Goal: Transaction & Acquisition: Obtain resource

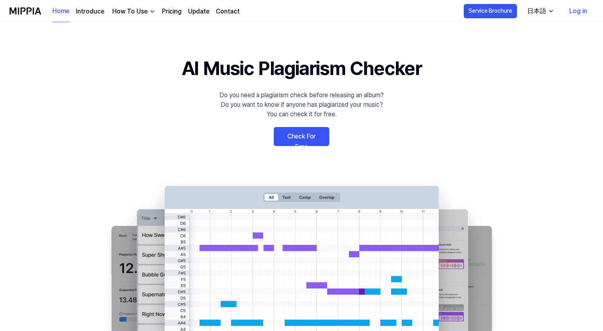
click at [541, 9] on div "日本語" at bounding box center [537, 11] width 22 height 10
click at [541, 91] on 배너 "AI Music Plagiarism Checker Do you need a plagiarism check before releasing an …" at bounding box center [302, 199] width 572 height 291
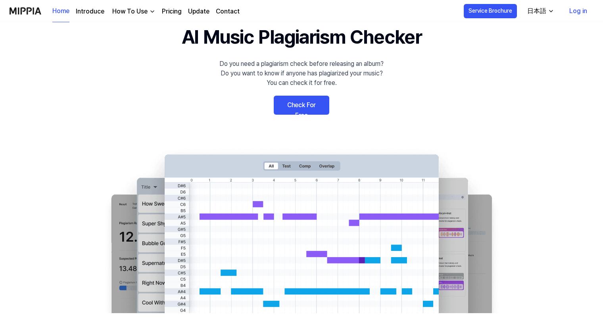
scroll to position [79, 0]
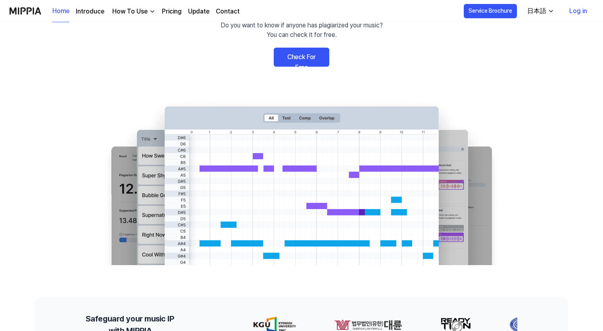
click at [290, 59] on link "Check For Free" at bounding box center [302, 57] width 56 height 19
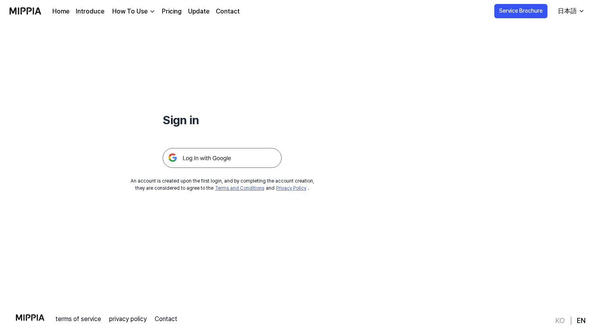
scroll to position [76, 0]
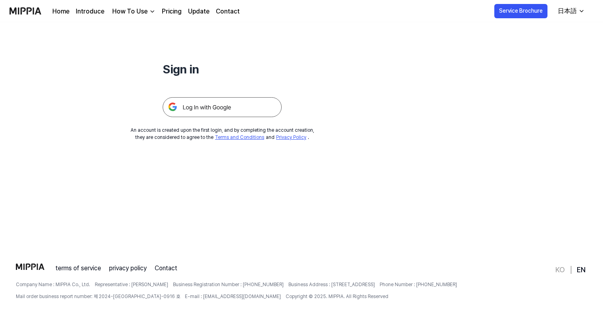
click at [212, 104] on img at bounding box center [222, 107] width 119 height 20
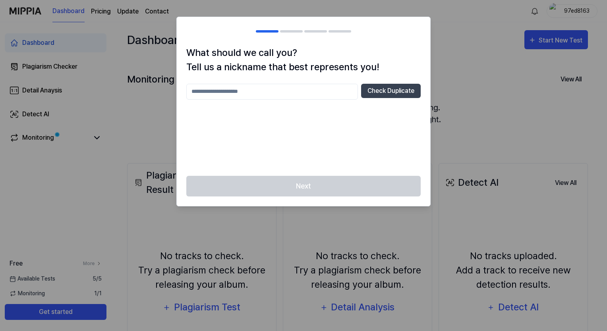
click at [314, 178] on div "Next" at bounding box center [303, 191] width 253 height 31
click at [266, 100] on div "Check Duplicate" at bounding box center [303, 125] width 234 height 83
click at [268, 90] on input "text" at bounding box center [271, 92] width 171 height 16
click at [389, 109] on div "** Check Duplicate" at bounding box center [303, 125] width 234 height 83
click at [381, 95] on button "Check Duplicate" at bounding box center [391, 91] width 60 height 14
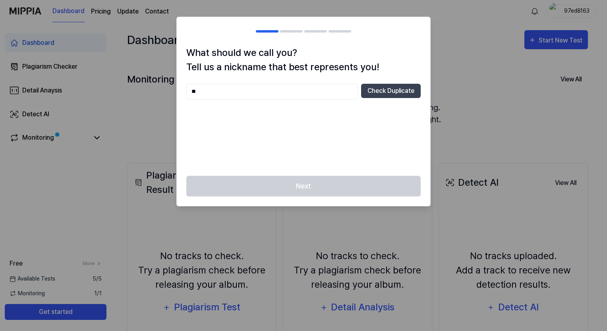
click at [216, 107] on div "** Check Duplicate" at bounding box center [303, 125] width 234 height 83
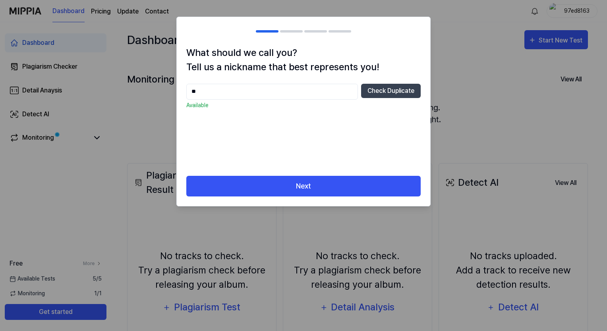
click at [218, 89] on input "**" at bounding box center [271, 92] width 171 height 16
type input "*"
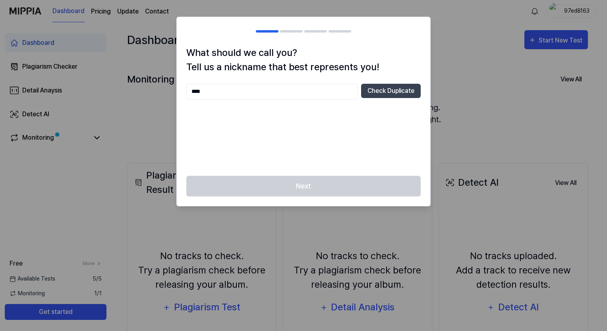
type input "****"
click at [295, 126] on div "**** Check Duplicate" at bounding box center [303, 125] width 234 height 83
click at [361, 96] on button "Check Duplicate" at bounding box center [391, 91] width 60 height 14
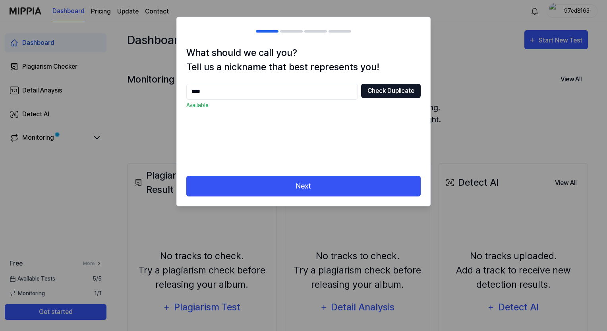
click at [369, 88] on button "Check Duplicate" at bounding box center [391, 91] width 60 height 14
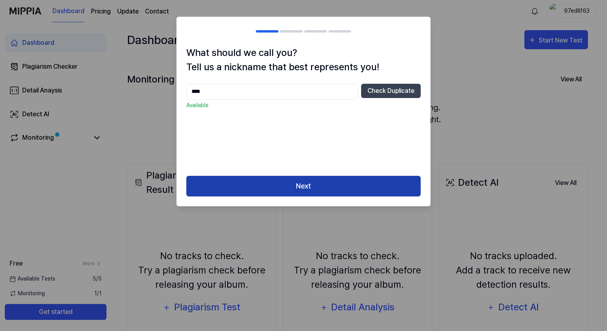
click at [333, 177] on button "Next" at bounding box center [303, 186] width 234 height 21
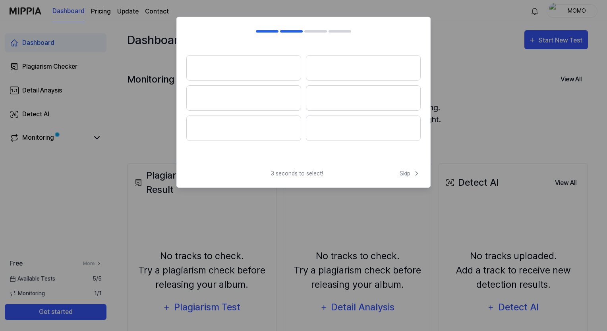
click at [419, 174] on icon at bounding box center [416, 173] width 8 height 8
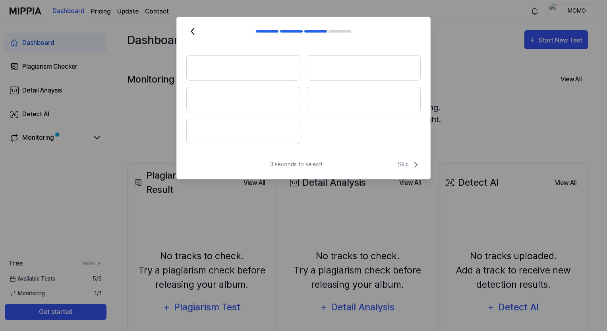
click at [405, 162] on span "Skip" at bounding box center [409, 165] width 23 height 10
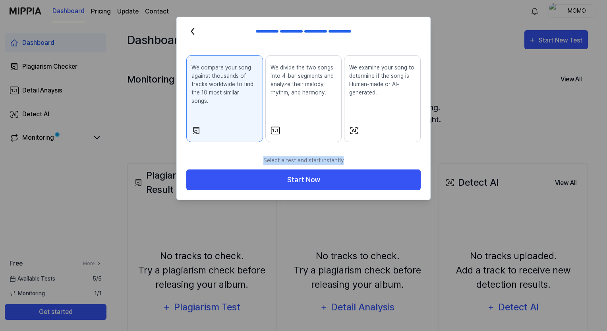
drag, startPoint x: 270, startPoint y: 148, endPoint x: 351, endPoint y: 152, distance: 81.4
click at [351, 152] on p "Select a test and start instantly" at bounding box center [303, 161] width 234 height 18
click at [214, 140] on div "We compare your song against thousands of tracks worldwide to find the 10 most …" at bounding box center [303, 99] width 253 height 106
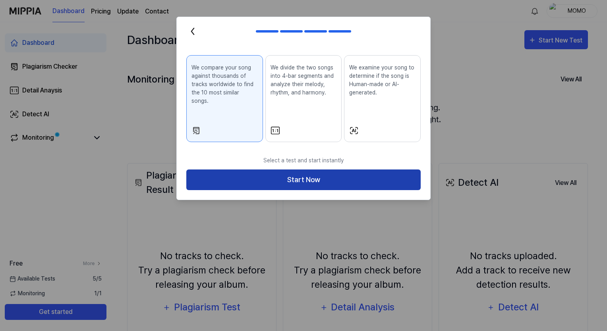
click at [276, 169] on button "Start Now" at bounding box center [303, 179] width 234 height 21
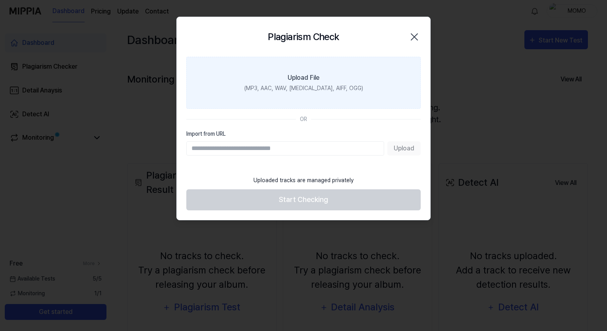
click at [310, 77] on div "Upload File" at bounding box center [303, 78] width 32 height 10
click at [0, 0] on input "Upload File (MP3, AAC, WAV, [MEDICAL_DATA], AIFF, OGG)" at bounding box center [0, 0] width 0 height 0
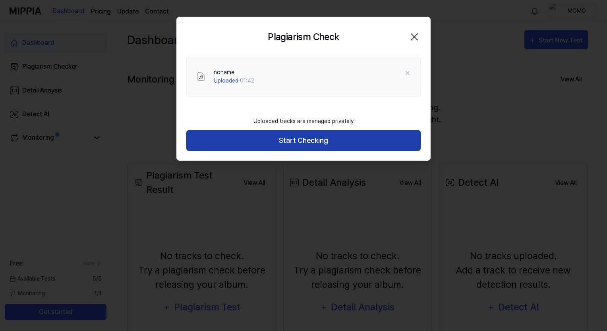
click at [291, 140] on button "Start Checking" at bounding box center [303, 140] width 234 height 21
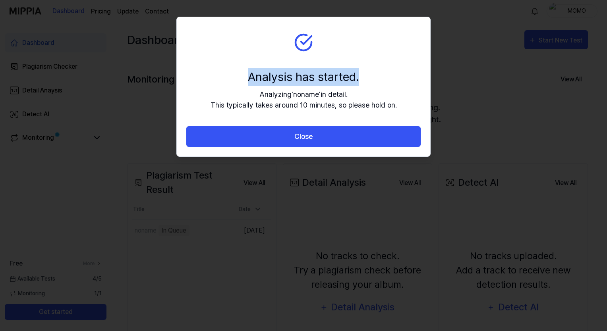
drag, startPoint x: 248, startPoint y: 74, endPoint x: 360, endPoint y: 67, distance: 113.0
click at [360, 67] on section "Analysis has started. Analyzing ' noname ' in detail. This typically takes arou…" at bounding box center [303, 71] width 253 height 109
click at [256, 95] on div "Analyzing ' noname ' in detail. This typically takes around 10 minutes, so plea…" at bounding box center [303, 99] width 186 height 21
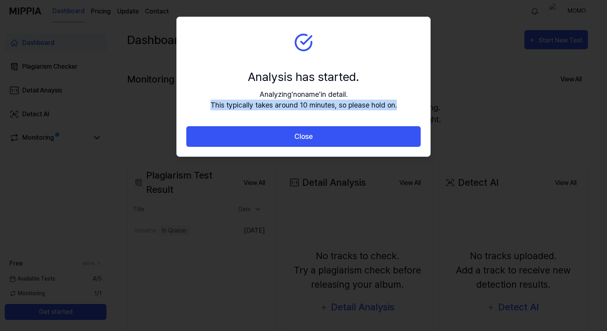
drag, startPoint x: 210, startPoint y: 106, endPoint x: 410, endPoint y: 101, distance: 200.5
click at [410, 101] on section "Analysis has started. Analyzing ' noname ' in detail. This typically takes arou…" at bounding box center [303, 71] width 253 height 109
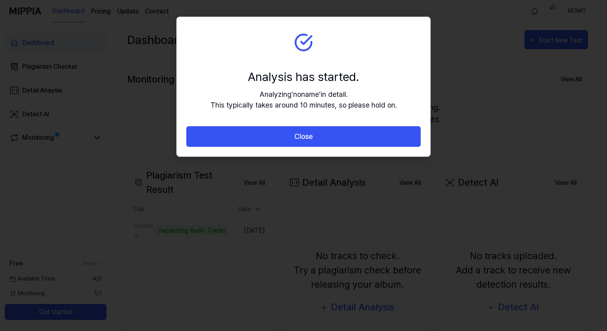
drag, startPoint x: 410, startPoint y: 101, endPoint x: 365, endPoint y: 85, distance: 47.7
click at [365, 85] on div "Analysis has started." at bounding box center [303, 77] width 186 height 18
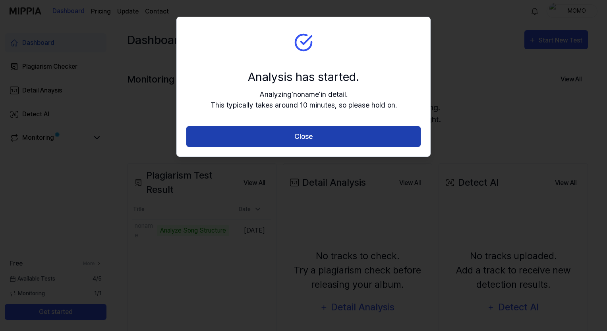
click at [240, 144] on button "Close" at bounding box center [303, 136] width 234 height 21
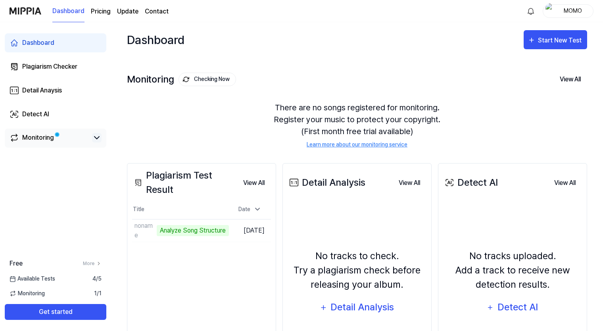
click at [98, 138] on icon at bounding box center [96, 138] width 5 height 2
click at [95, 139] on icon at bounding box center [96, 138] width 5 height 2
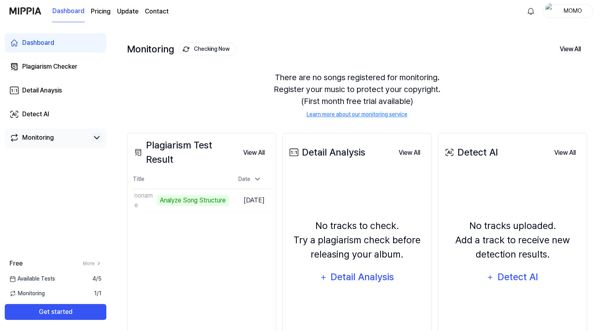
scroll to position [76, 0]
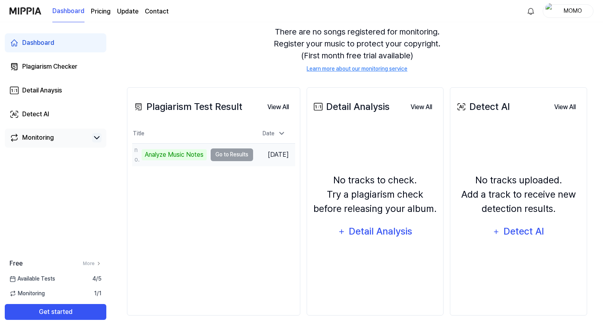
click at [239, 155] on td "noname Analyze Music Notes Go to Results" at bounding box center [192, 155] width 121 height 22
click at [226, 154] on td "noname Analyze Music Notes Go to Results" at bounding box center [192, 155] width 121 height 22
click at [176, 155] on div "Analyze Music Notes" at bounding box center [174, 154] width 65 height 11
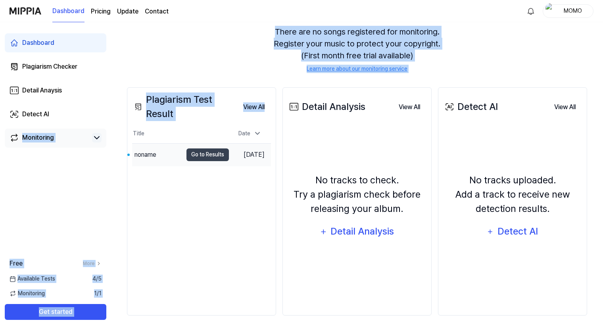
click at [0, 189] on html "Dashboard Pricing Update Contact MOMO Dashboard Plagiarism Checker Detail Anays…" at bounding box center [301, 89] width 603 height 331
click at [184, 60] on div "There are no songs registered for monitoring. Register your music to protect yo…" at bounding box center [357, 49] width 460 height 66
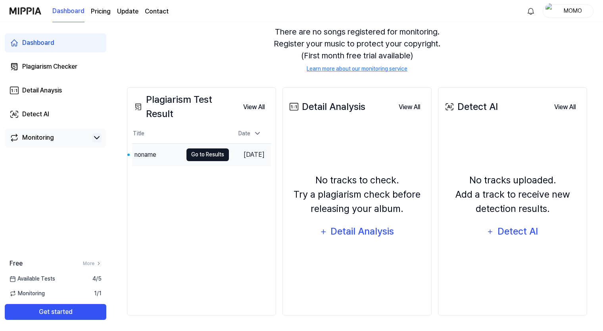
click at [198, 155] on button "Go to Results" at bounding box center [208, 154] width 42 height 13
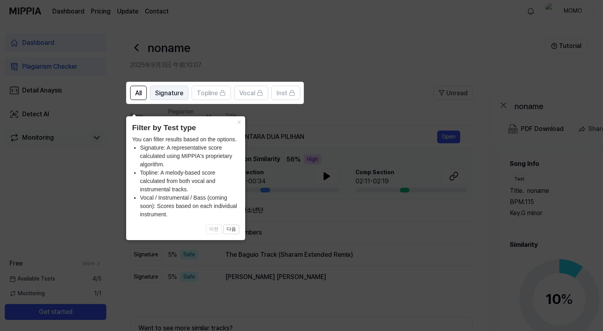
click at [167, 91] on span "Signature" at bounding box center [169, 94] width 28 height 10
click at [167, 96] on span "Signature" at bounding box center [169, 94] width 28 height 10
click at [131, 94] on button "All" at bounding box center [138, 93] width 17 height 14
click at [230, 231] on button "다음" at bounding box center [231, 230] width 16 height 10
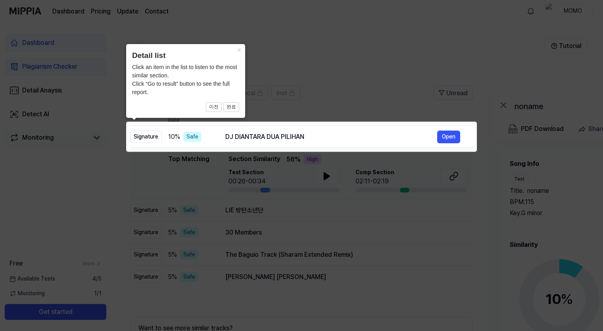
click at [183, 85] on div "Click an item in the list to listen to the most similar section. Click “Go to r…" at bounding box center [185, 79] width 107 height 33
click at [278, 139] on div "DJ DIANTARA DUA PILIHAN" at bounding box center [331, 137] width 212 height 10
click at [237, 48] on button "×" at bounding box center [239, 49] width 13 height 11
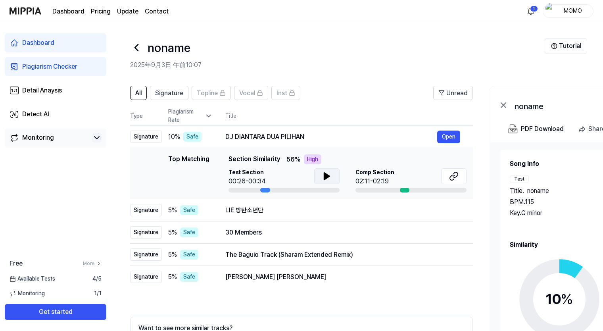
click at [325, 172] on icon at bounding box center [327, 176] width 10 height 10
click at [343, 94] on header "All Signature Topline Vocal Inst Unread" at bounding box center [301, 96] width 343 height 21
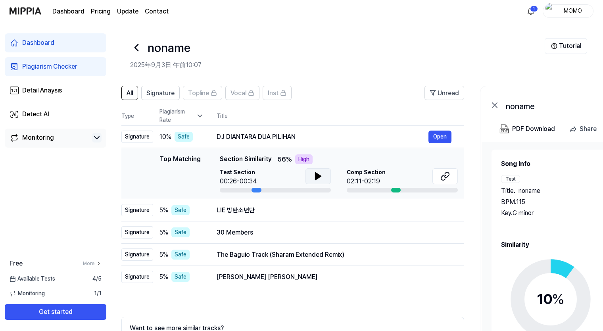
scroll to position [0, 10]
drag, startPoint x: 264, startPoint y: 189, endPoint x: 254, endPoint y: 189, distance: 9.9
click at [254, 189] on div at bounding box center [256, 190] width 10 height 5
click at [315, 175] on icon at bounding box center [318, 176] width 6 height 7
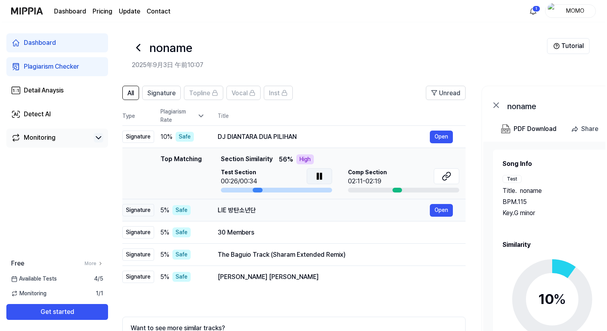
scroll to position [0, 0]
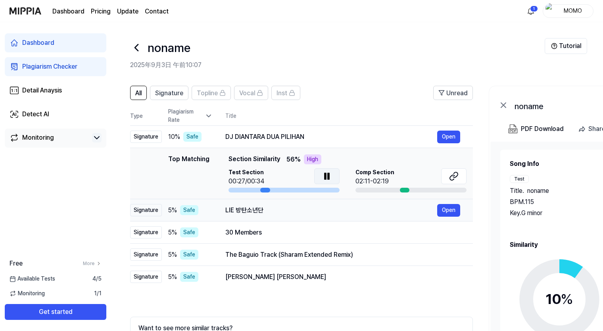
drag, startPoint x: 320, startPoint y: 200, endPoint x: 345, endPoint y: 200, distance: 25.4
click at [304, 158] on div "High" at bounding box center [312, 159] width 17 height 10
click at [282, 135] on div "DJ DIANTARA DUA PILIHAN" at bounding box center [331, 137] width 212 height 10
click at [451, 134] on button "Open" at bounding box center [448, 137] width 23 height 13
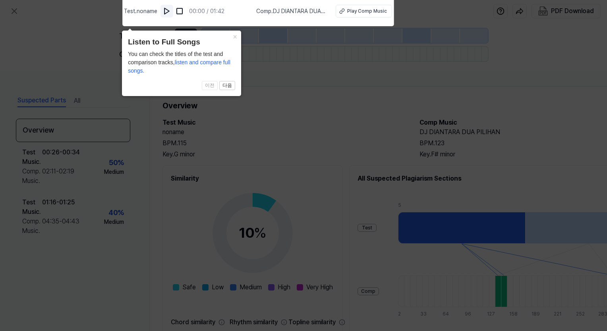
click at [166, 12] on img at bounding box center [167, 11] width 8 height 8
click at [233, 36] on button "×" at bounding box center [234, 36] width 13 height 11
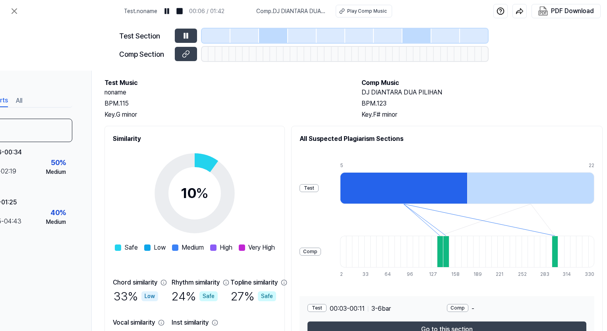
scroll to position [40, 86]
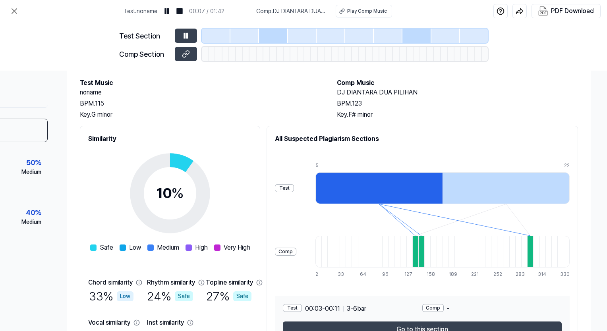
click at [380, 181] on div at bounding box center [378, 188] width 127 height 32
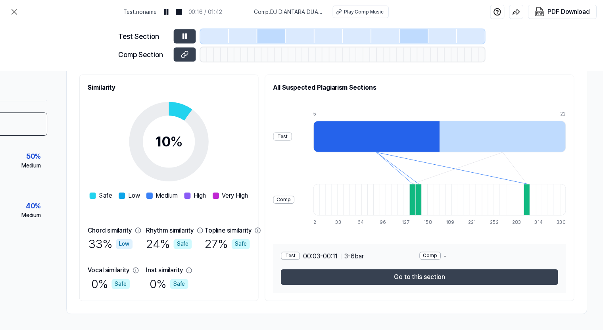
scroll to position [0, 86]
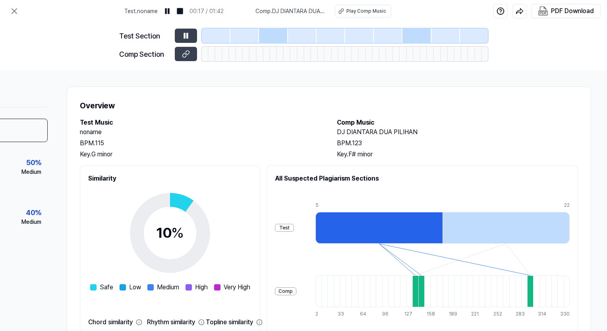
click at [279, 10] on span "Comp . DJ DIANTARA DUA PILIHAN" at bounding box center [290, 11] width 70 height 8
click at [277, 11] on span "Comp . DJ DIANTARA DUA PILIHAN" at bounding box center [291, 11] width 70 height 8
click at [179, 33] on button at bounding box center [186, 36] width 22 height 14
click at [16, 7] on icon at bounding box center [15, 11] width 10 height 10
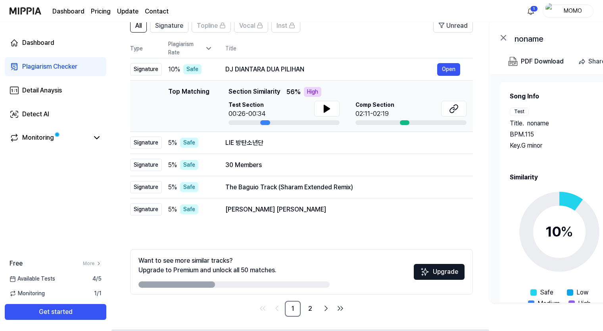
scroll to position [69, 0]
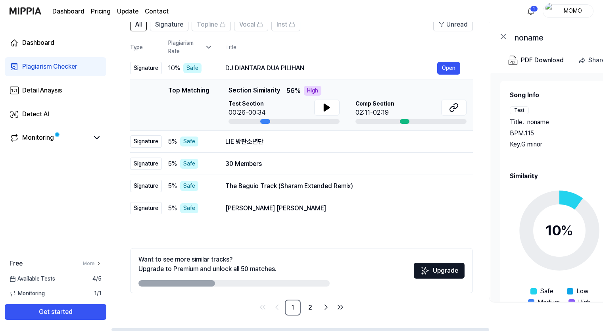
click at [405, 121] on div at bounding box center [405, 121] width 10 height 5
click at [152, 71] on div "Signature" at bounding box center [146, 68] width 32 height 12
drag, startPoint x: 223, startPoint y: 67, endPoint x: 315, endPoint y: 69, distance: 92.1
click at [315, 69] on td "DJ DIANTARA DUA PILIHAN Open" at bounding box center [343, 68] width 260 height 22
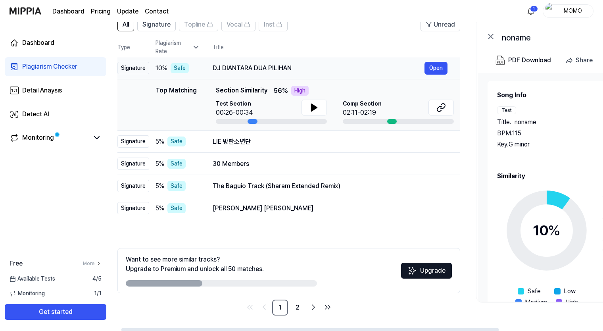
scroll to position [0, 0]
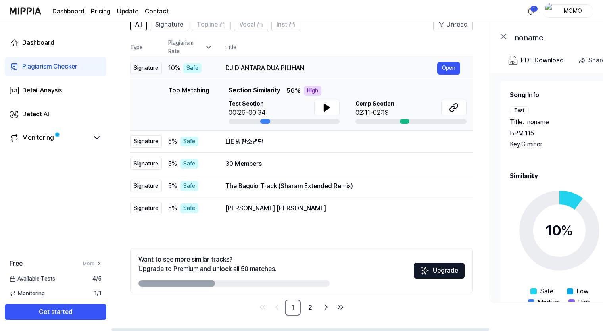
drag, startPoint x: 305, startPoint y: 66, endPoint x: 379, endPoint y: 64, distance: 74.7
click at [379, 64] on div "DJ DIANTARA DUA PILIHAN" at bounding box center [331, 69] width 212 height 10
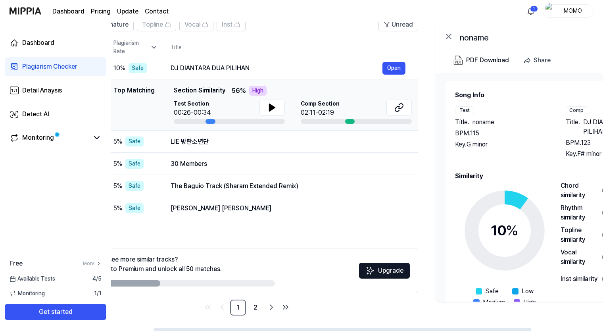
scroll to position [0, 148]
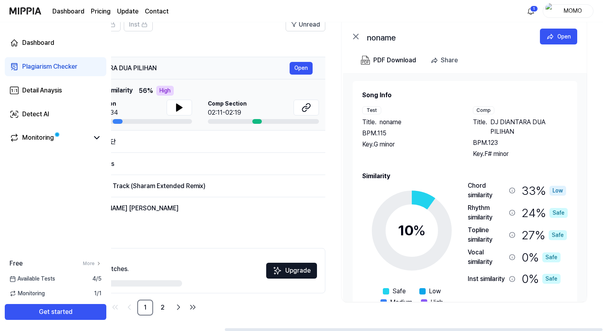
drag, startPoint x: 302, startPoint y: 66, endPoint x: 198, endPoint y: 61, distance: 103.3
click at [196, 60] on td "DJ DIANTARA DUA PILIHAN Open" at bounding box center [195, 68] width 260 height 22
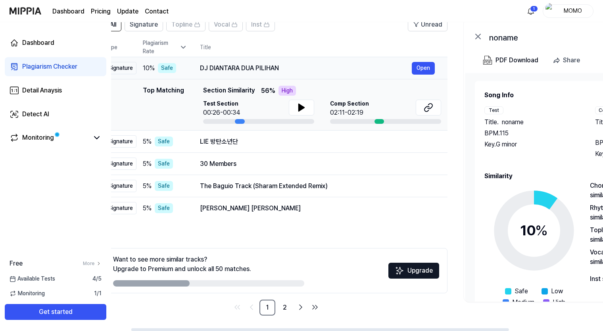
scroll to position [0, 0]
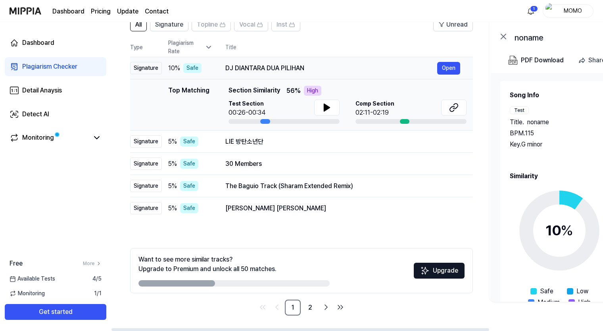
drag, startPoint x: 203, startPoint y: 62, endPoint x: 377, endPoint y: 69, distance: 174.4
click at [377, 69] on div "DJ DIANTARA DUA PILIHAN Open" at bounding box center [342, 68] width 235 height 13
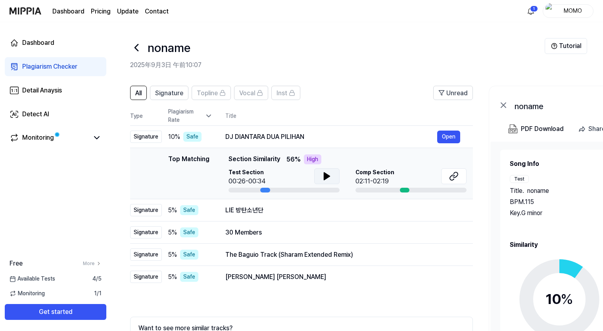
click at [321, 175] on button at bounding box center [326, 176] width 25 height 16
click at [325, 177] on icon at bounding box center [326, 176] width 2 height 6
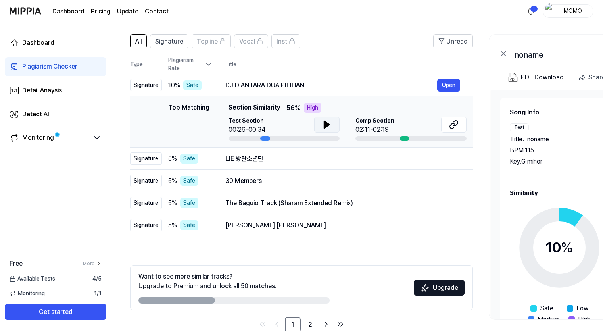
scroll to position [69, 0]
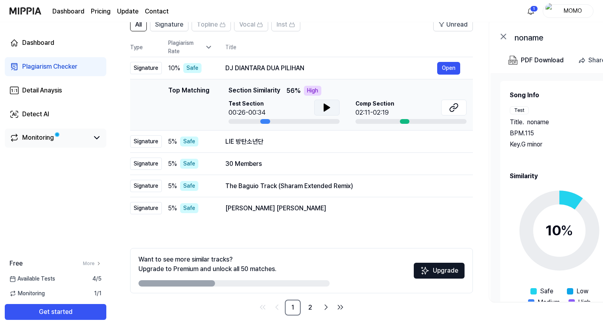
drag, startPoint x: 52, startPoint y: 136, endPoint x: 62, endPoint y: 139, distance: 10.8
click at [54, 136] on span at bounding box center [57, 135] width 6 height 6
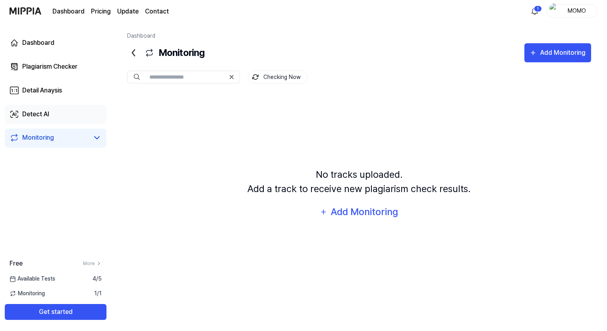
click at [60, 118] on link "Detect AI" at bounding box center [56, 114] width 102 height 19
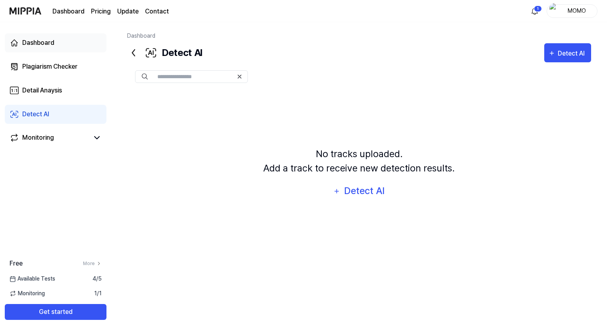
click at [48, 44] on div "Dashboard" at bounding box center [38, 43] width 32 height 10
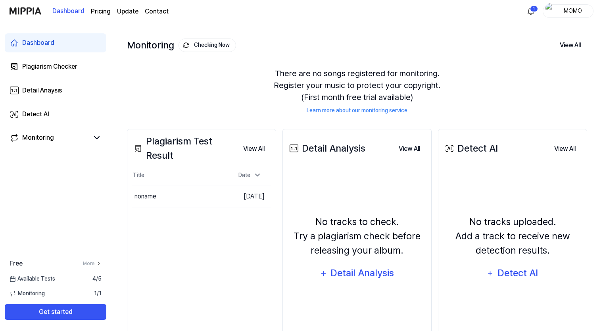
scroll to position [76, 0]
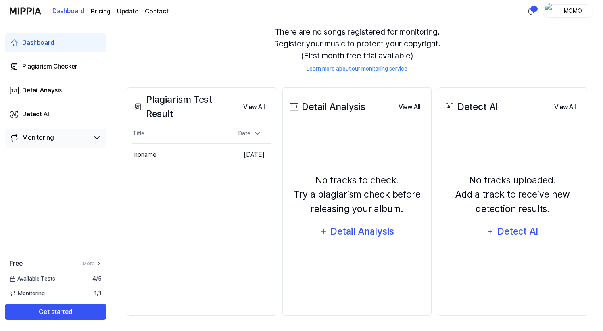
click at [35, 140] on div "Monitoring" at bounding box center [38, 138] width 32 height 10
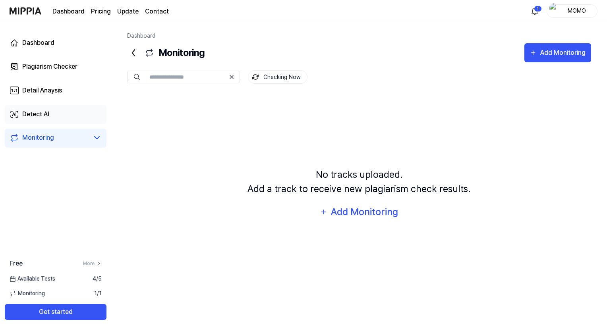
click at [44, 116] on div "Detect AI" at bounding box center [35, 115] width 27 height 10
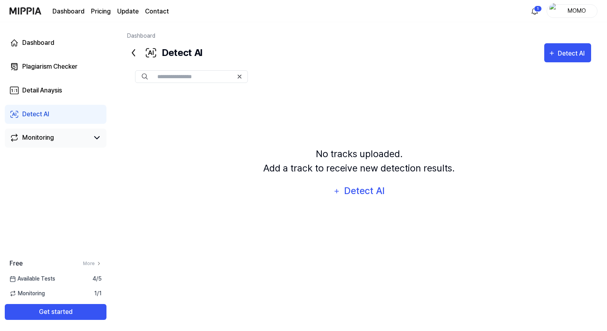
click at [48, 133] on div "Monitoring" at bounding box center [38, 138] width 32 height 10
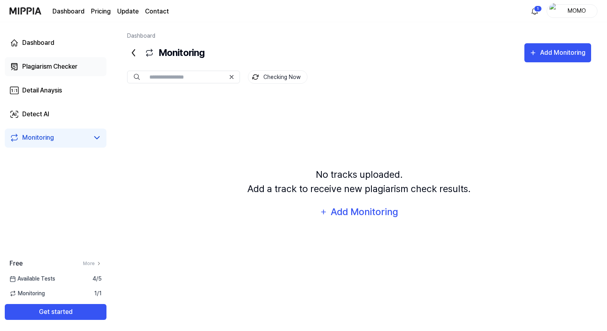
click at [53, 68] on div "Plagiarism Checker" at bounding box center [49, 67] width 55 height 10
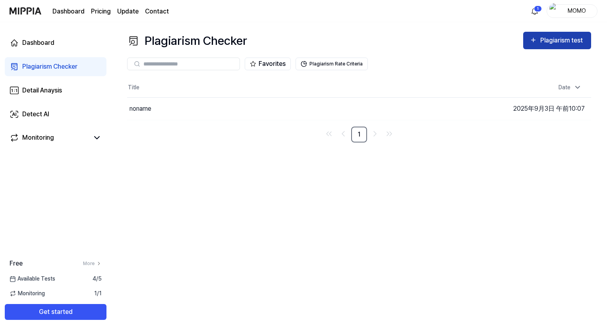
click at [545, 44] on div "Plagiarism test" at bounding box center [562, 40] width 44 height 10
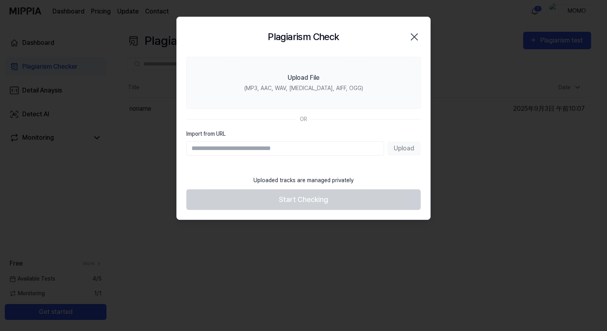
click at [417, 34] on icon "button" at bounding box center [414, 37] width 6 height 6
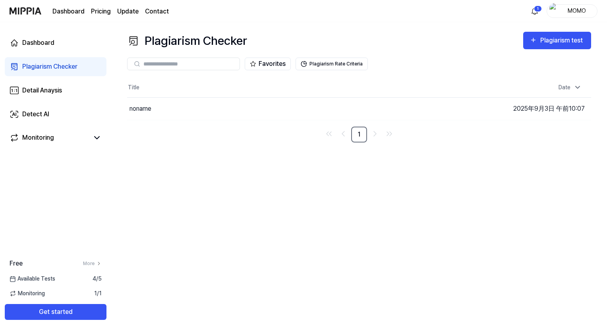
click at [541, 10] on div "1 MOMO" at bounding box center [562, 10] width 69 height 13
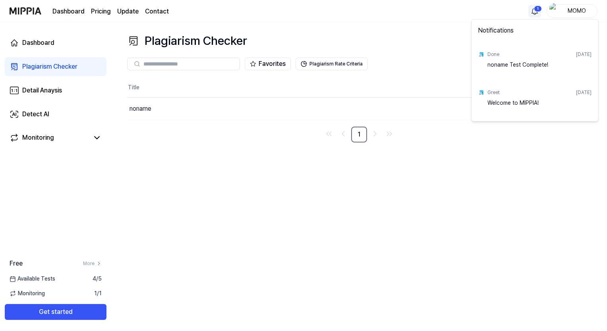
click at [537, 12] on html "Dashboard Pricing Update Contact 1 MOMO Dashboard Plagiarism Checker Detail Ana…" at bounding box center [303, 165] width 607 height 331
click at [427, 50] on html "Dashboard Pricing Update Contact MOMO Dashboard Plagiarism Checker Detail Anays…" at bounding box center [303, 165] width 607 height 331
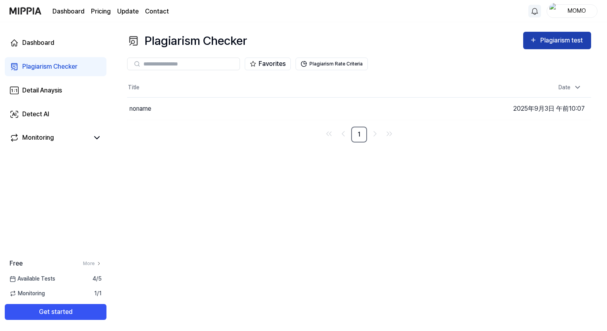
click at [559, 37] on div "Plagiarism test" at bounding box center [562, 40] width 44 height 10
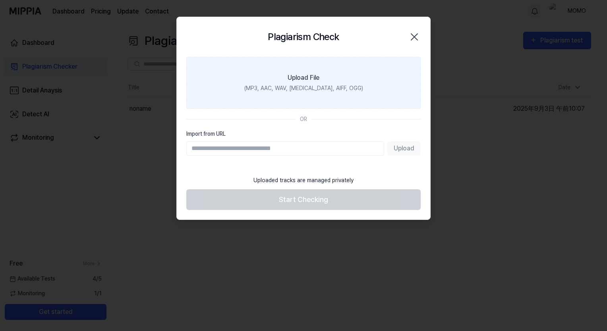
click at [280, 79] on label "Upload File (MP3, AAC, WAV, [MEDICAL_DATA], AIFF, OGG)" at bounding box center [303, 83] width 234 height 52
click at [0, 0] on input "Upload File (MP3, AAC, WAV, [MEDICAL_DATA], AIFF, OGG)" at bounding box center [0, 0] width 0 height 0
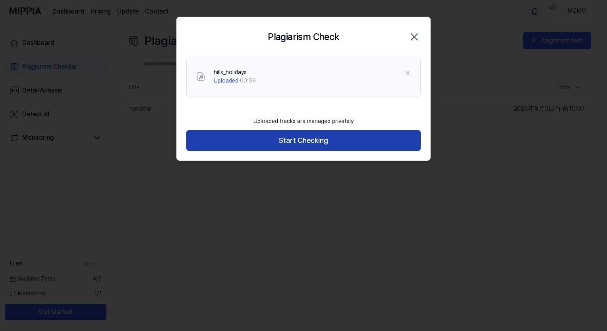
click at [274, 135] on button "Start Checking" at bounding box center [303, 140] width 234 height 21
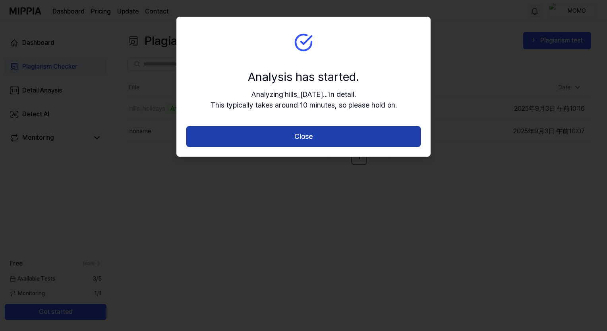
click at [355, 135] on button "Close" at bounding box center [303, 136] width 234 height 21
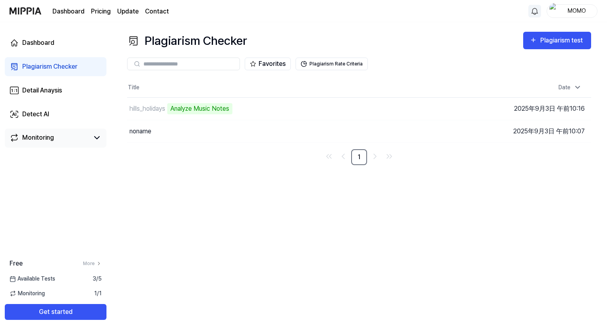
click at [50, 137] on div "Monitoring" at bounding box center [38, 138] width 32 height 10
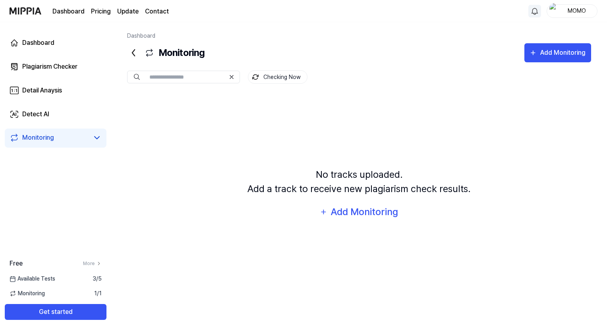
click at [47, 278] on span "Available Tests" at bounding box center [33, 279] width 46 height 8
click at [44, 263] on div "Free More" at bounding box center [55, 264] width 111 height 10
click at [38, 112] on div "Detect AI" at bounding box center [35, 115] width 27 height 10
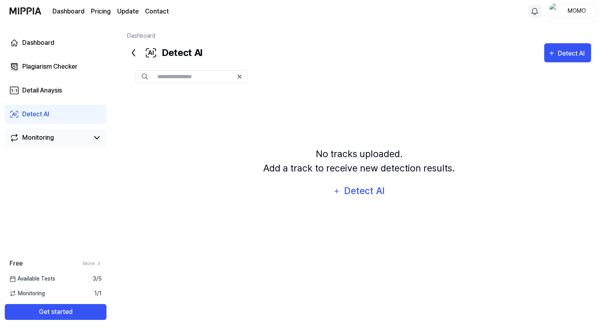
click at [54, 142] on link "Monitoring" at bounding box center [49, 138] width 79 height 10
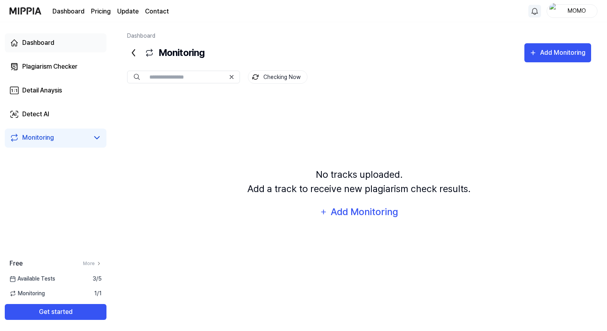
click at [69, 40] on link "Dashboard" at bounding box center [56, 42] width 102 height 19
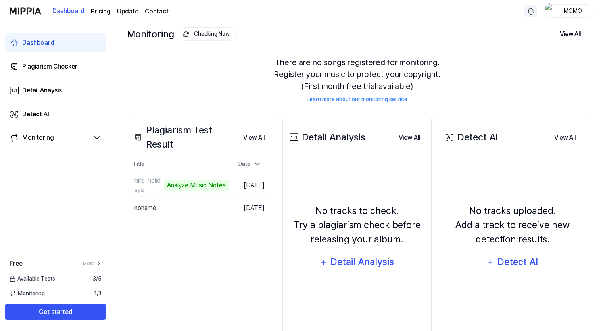
scroll to position [76, 0]
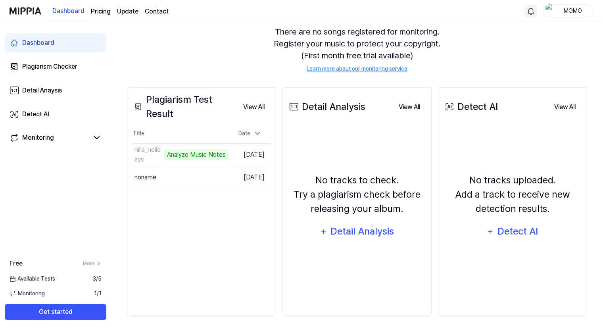
click at [182, 50] on div "There are no songs registered for monitoring. Register your music to protect yo…" at bounding box center [357, 49] width 460 height 66
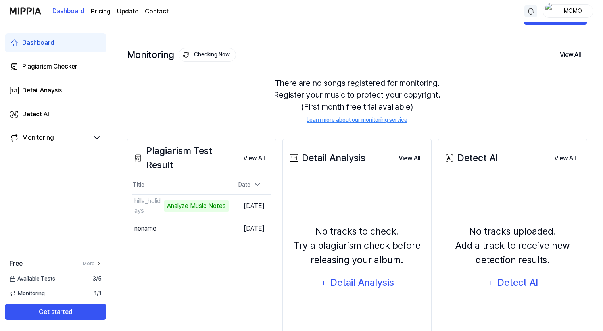
scroll to position [0, 0]
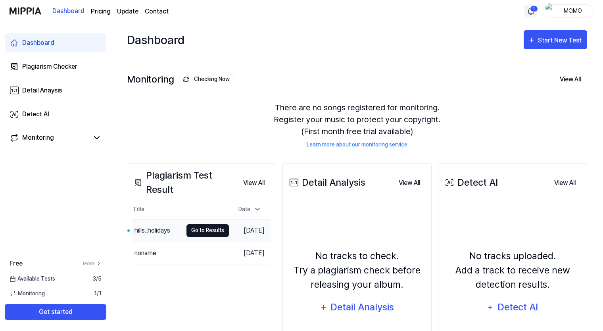
click at [187, 228] on button "Go to Results" at bounding box center [208, 230] width 42 height 13
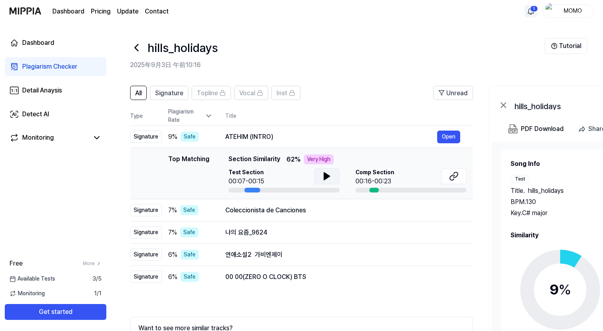
click at [325, 177] on icon at bounding box center [327, 176] width 6 height 7
drag, startPoint x: 382, startPoint y: 57, endPoint x: 356, endPoint y: 78, distance: 33.2
click at [382, 57] on div "hills_holidays" at bounding box center [337, 47] width 415 height 19
drag, startPoint x: 225, startPoint y: 134, endPoint x: 262, endPoint y: 137, distance: 37.8
click at [262, 137] on td "ATEHIM (INTRO) Open" at bounding box center [343, 137] width 260 height 22
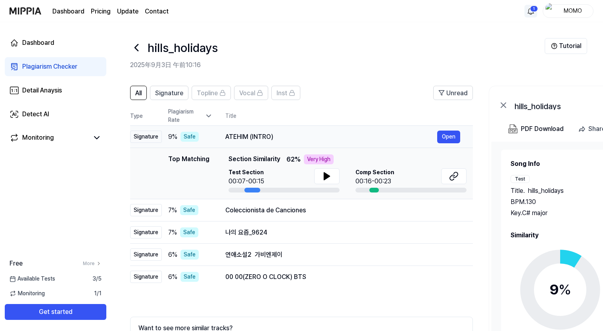
click at [268, 137] on div "ATEHIM (INTRO)" at bounding box center [331, 137] width 212 height 10
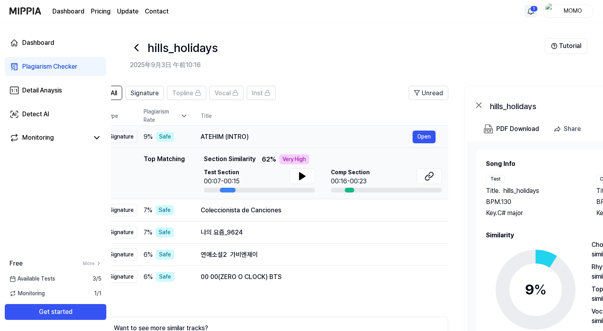
scroll to position [0, 32]
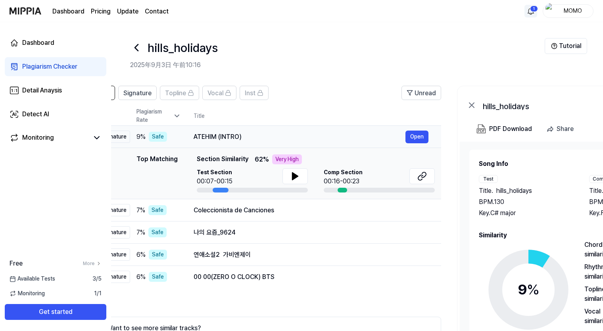
drag, startPoint x: 270, startPoint y: 138, endPoint x: 241, endPoint y: 140, distance: 29.4
click at [241, 140] on div "ATEHIM (INTRO)" at bounding box center [300, 137] width 212 height 10
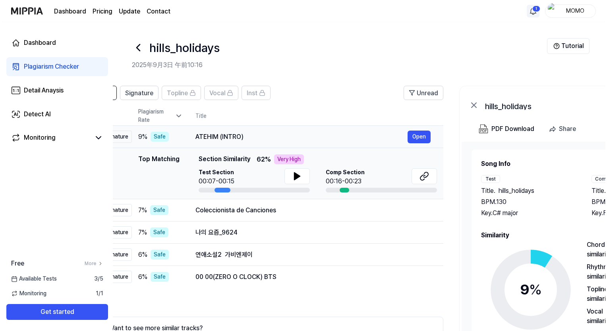
scroll to position [0, 0]
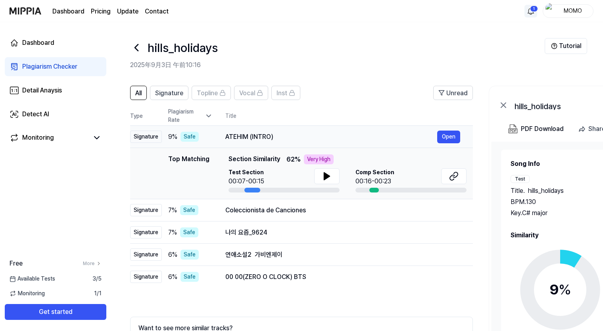
drag, startPoint x: 274, startPoint y: 143, endPoint x: 364, endPoint y: 141, distance: 89.7
click at [364, 141] on td "ATEHIM (INTRO) Open" at bounding box center [343, 137] width 260 height 22
click at [313, 158] on div "Very High" at bounding box center [319, 159] width 30 height 10
click at [225, 137] on td "ATEHIM (INTRO) Open" at bounding box center [343, 137] width 260 height 22
click at [447, 141] on button "Open" at bounding box center [448, 137] width 23 height 13
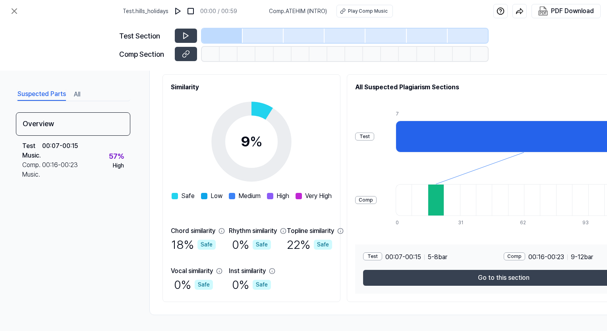
scroll to position [94, 86]
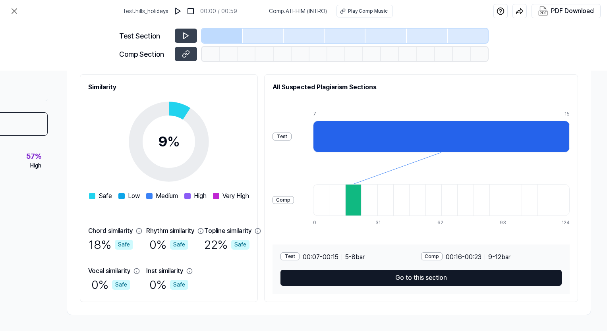
click at [498, 272] on button "Go to this section" at bounding box center [420, 278] width 281 height 16
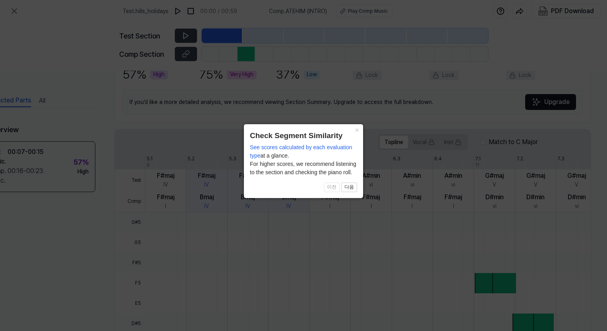
scroll to position [216, 38]
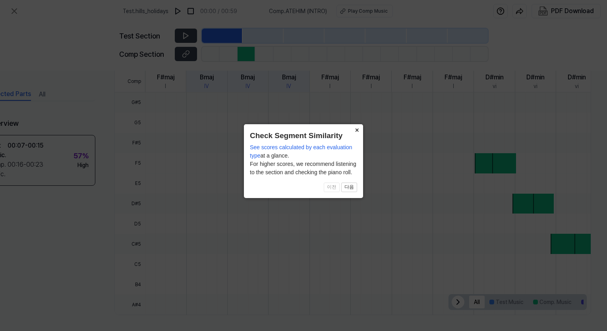
click at [356, 129] on button "×" at bounding box center [356, 129] width 13 height 11
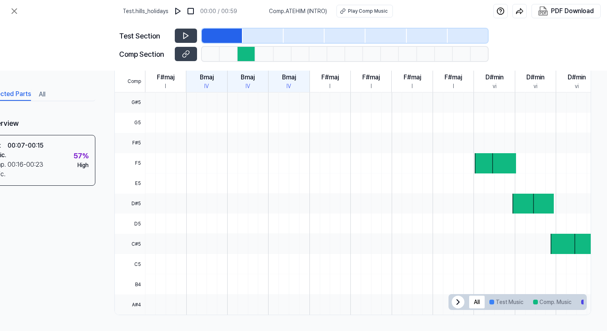
click at [250, 55] on div at bounding box center [246, 54] width 18 height 14
drag, startPoint x: 476, startPoint y: 325, endPoint x: 472, endPoint y: 326, distance: 4.0
click at [472, 326] on div "Suspected Parts All Overview Test Music . 00:07 - 00:15 Comp. Music . 00:16 - 0…" at bounding box center [303, 201] width 607 height 260
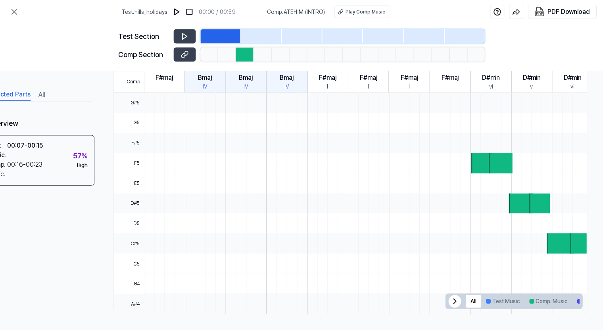
scroll to position [216, 0]
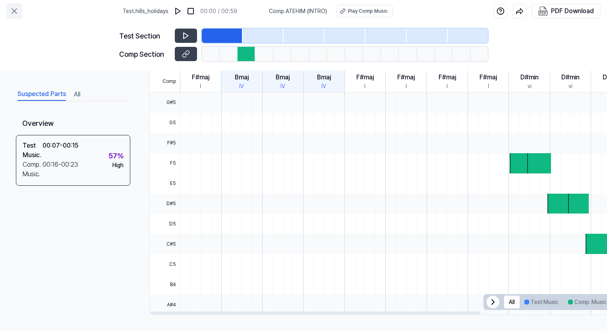
click at [11, 11] on icon at bounding box center [15, 11] width 10 height 10
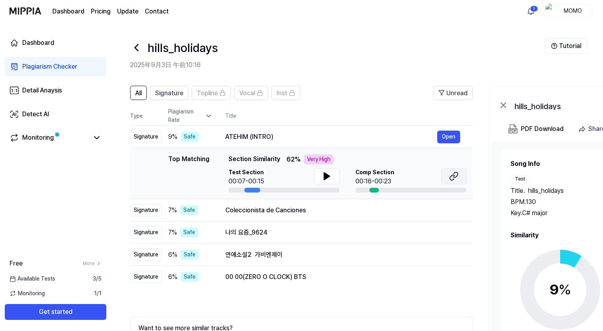
click at [450, 175] on icon at bounding box center [454, 176] width 10 height 10
click at [62, 139] on link "Monitoring" at bounding box center [49, 138] width 79 height 10
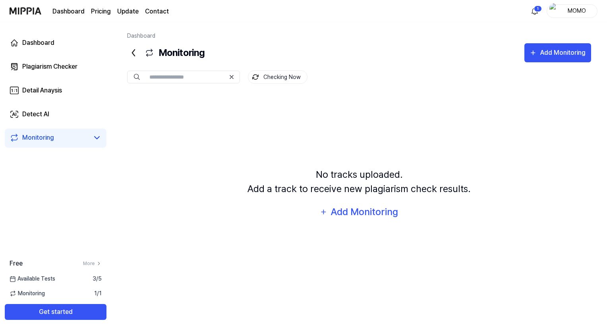
click at [33, 32] on div "Dashboard Plagiarism Checker Detail Anaysis Detect AI Monitoring" at bounding box center [55, 90] width 111 height 137
click at [40, 39] on div "Dashboard" at bounding box center [38, 43] width 32 height 10
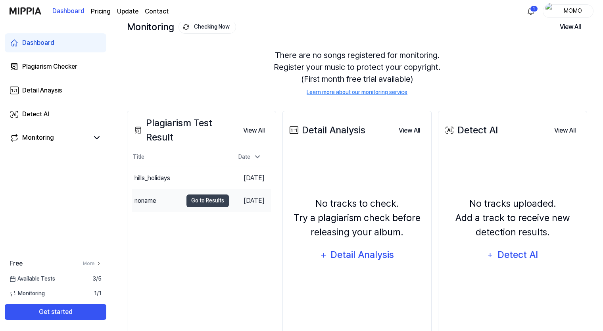
scroll to position [76, 0]
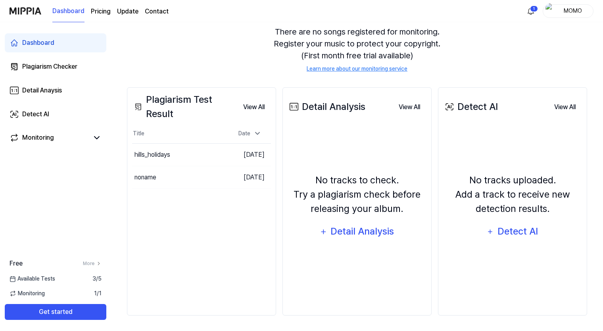
click at [192, 198] on div "Plagiarism Test Result View All Plagiarism Test Result Title Date hills_holiday…" at bounding box center [201, 201] width 149 height 228
click at [181, 94] on div "Plagiarism Test Result" at bounding box center [184, 106] width 105 height 29
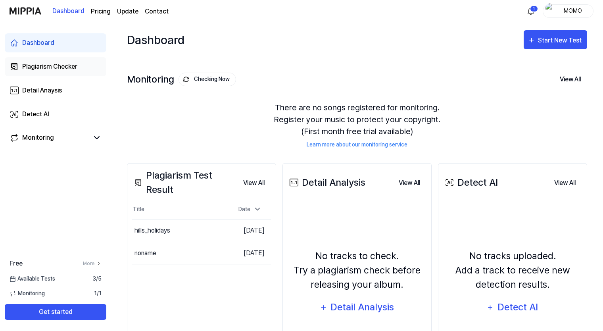
click at [46, 72] on link "Plagiarism Checker" at bounding box center [56, 66] width 102 height 19
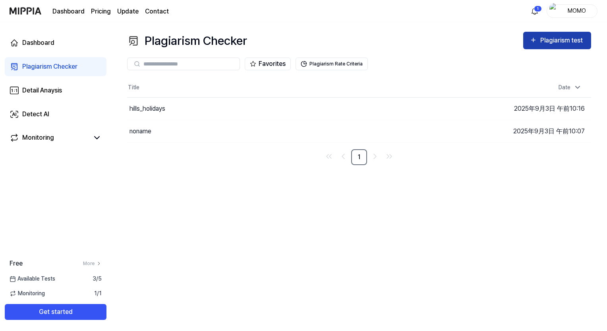
click at [557, 39] on div "Plagiarism test" at bounding box center [562, 40] width 44 height 10
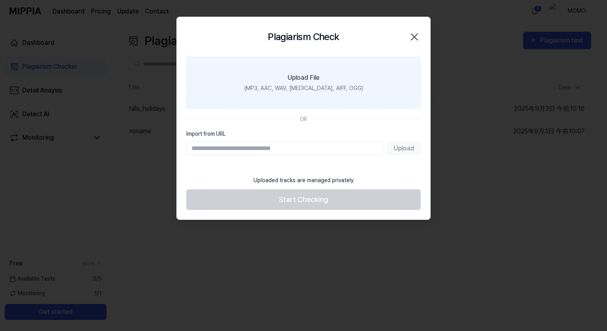
click at [302, 70] on label "Upload File (MP3, AAC, WAV, [MEDICAL_DATA], AIFF, OGG)" at bounding box center [303, 83] width 234 height 52
click at [0, 0] on input "Upload File (MP3, AAC, WAV, [MEDICAL_DATA], AIFF, OGG)" at bounding box center [0, 0] width 0 height 0
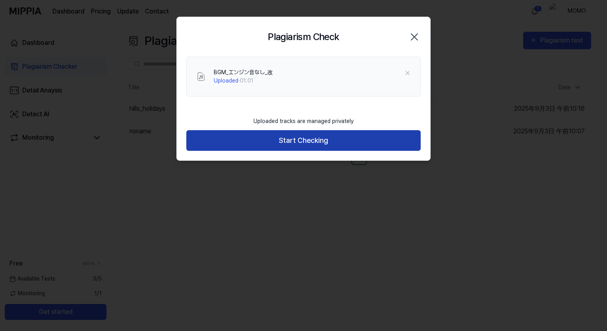
click at [251, 140] on button "Start Checking" at bounding box center [303, 140] width 234 height 21
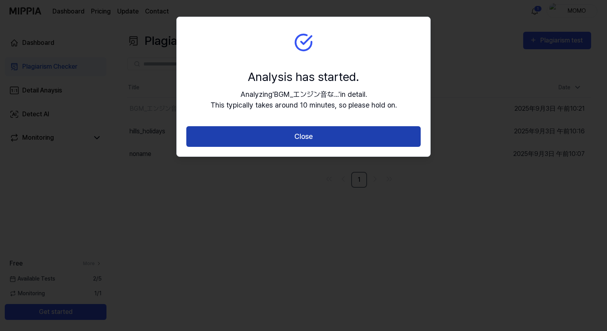
click at [260, 130] on button "Close" at bounding box center [303, 136] width 234 height 21
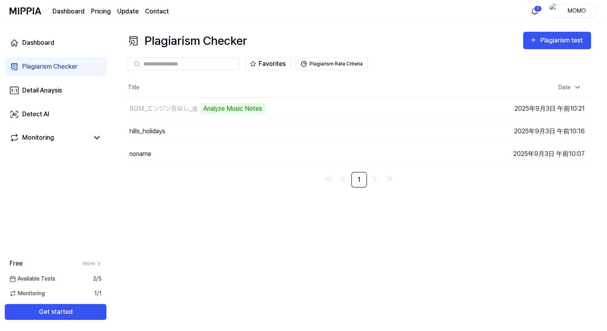
click at [396, 30] on div "Plagiarism Checker Plagiarism test Plagiarism Checker Detail Analysis Detect AI…" at bounding box center [358, 176] width 495 height 309
click at [424, 106] on td "BGM_エンジン音なし_改 Analyze Music Notes Go to Results" at bounding box center [301, 109] width 348 height 22
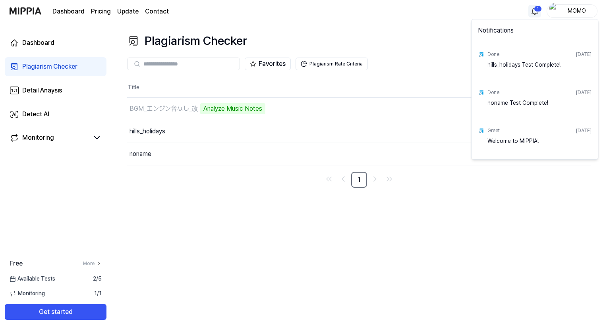
click at [533, 10] on html "Dashboard Pricing Update Contact 1 MOMO Dashboard Plagiarism Checker Detail Ana…" at bounding box center [303, 165] width 607 height 331
click at [395, 39] on html "Dashboard Pricing Update Contact MOMO Dashboard Plagiarism Checker Detail Anays…" at bounding box center [303, 165] width 607 height 331
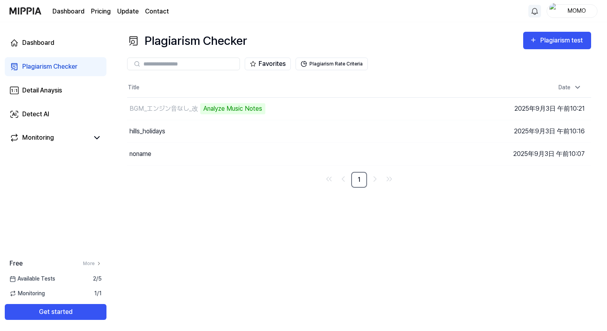
click at [305, 172] on nav "1" at bounding box center [359, 180] width 464 height 16
click at [56, 131] on div "Monitoring" at bounding box center [56, 138] width 102 height 19
click at [51, 279] on span "Available Tests" at bounding box center [33, 279] width 46 height 8
click at [56, 65] on div "Plagiarism Checker" at bounding box center [49, 67] width 55 height 10
click at [46, 46] on div "Dashboard" at bounding box center [38, 43] width 32 height 10
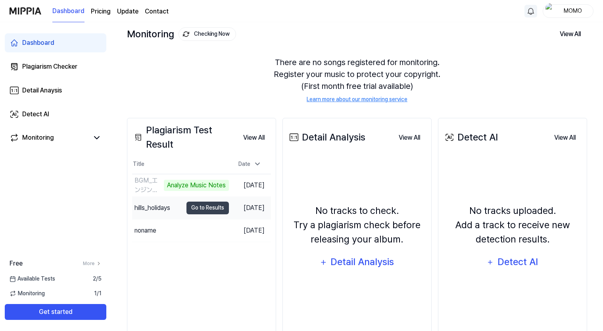
scroll to position [76, 0]
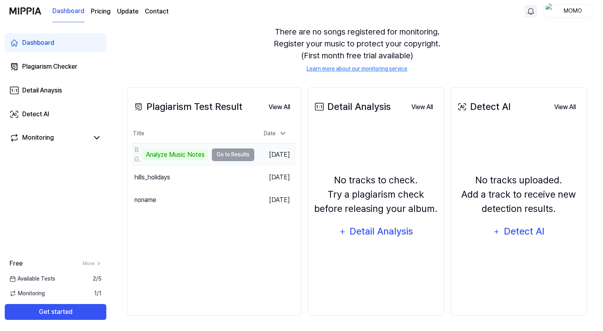
click at [240, 152] on td "BGM_エンジン音なし_改 Analyze Music Notes Go to Results" at bounding box center [193, 155] width 122 height 22
click at [240, 152] on tr "BGM_エンジン音なし_改 Analyze Music Notes Go to Results [DATE]" at bounding box center [214, 154] width 164 height 23
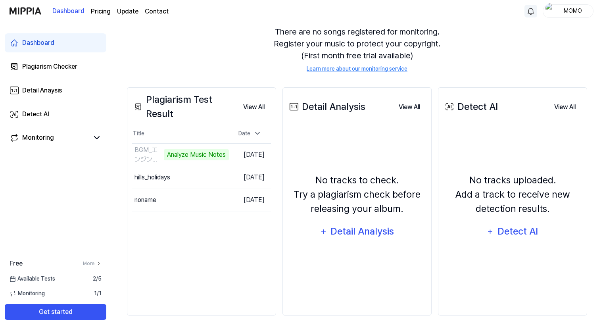
drag, startPoint x: 240, startPoint y: 152, endPoint x: 233, endPoint y: 35, distance: 116.5
click at [233, 35] on div "There are no songs registered for monitoring. Register your music to protect yo…" at bounding box center [357, 49] width 460 height 66
click at [218, 44] on div "There are no songs registered for monitoring. Register your music to protect yo…" at bounding box center [357, 49] width 460 height 66
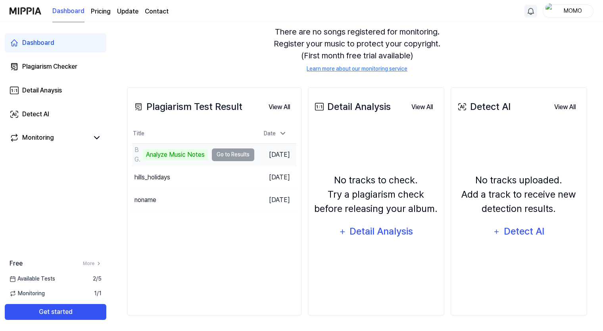
click at [221, 152] on td "BGM_エンジン音なし_改 Analyze Music Notes Go to Results" at bounding box center [193, 155] width 122 height 22
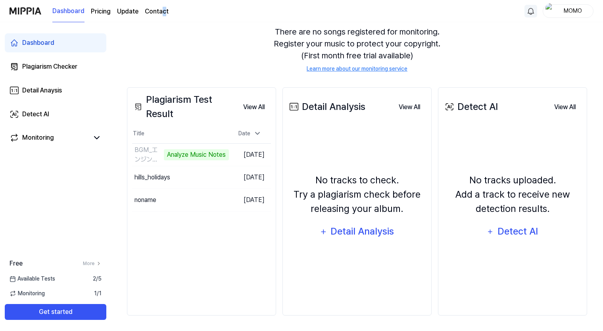
click at [163, 21] on div "Dashboard Pricing Update Contact" at bounding box center [110, 11] width 116 height 22
click at [187, 43] on div "There are no songs registered for monitoring. Register your music to protect yo…" at bounding box center [357, 49] width 460 height 66
click at [218, 62] on div "There are no songs registered for monitoring. Register your music to protect yo…" at bounding box center [357, 49] width 460 height 66
click at [227, 45] on div "There are no songs registered for monitoring. Register your music to protect yo…" at bounding box center [357, 49] width 460 height 66
click at [192, 153] on button "Go to Results" at bounding box center [208, 154] width 42 height 13
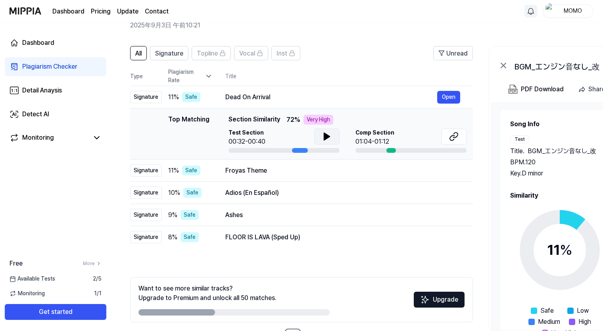
scroll to position [29, 0]
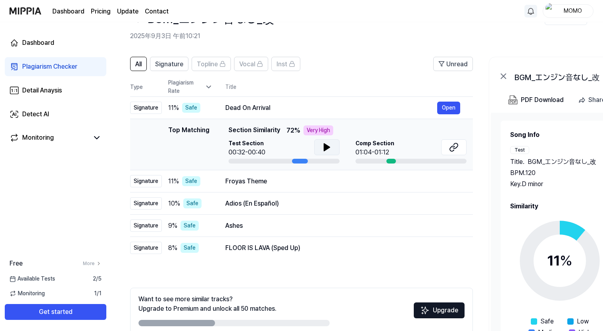
click at [327, 145] on icon at bounding box center [327, 148] width 10 height 10
click at [325, 148] on icon at bounding box center [326, 147] width 2 height 6
click at [456, 148] on icon at bounding box center [454, 148] width 10 height 10
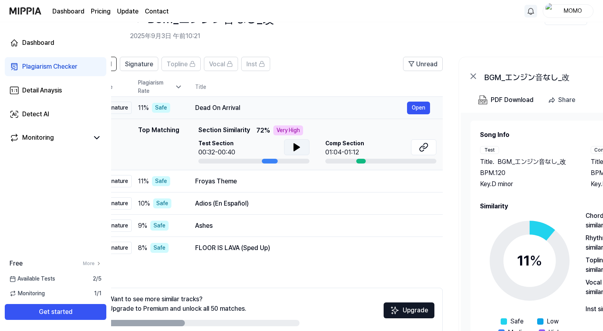
scroll to position [0, 31]
drag, startPoint x: 268, startPoint y: 109, endPoint x: 237, endPoint y: 107, distance: 31.4
click at [237, 107] on div "Dead On Arrival" at bounding box center [300, 108] width 212 height 10
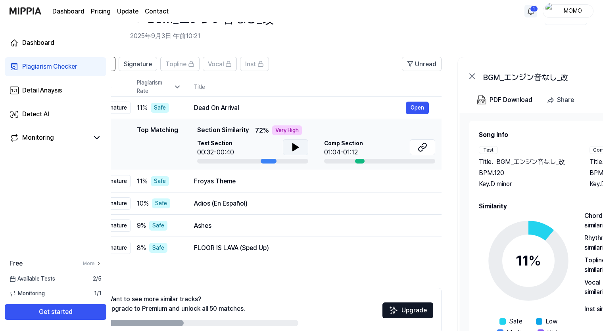
click at [287, 146] on button at bounding box center [295, 147] width 25 height 16
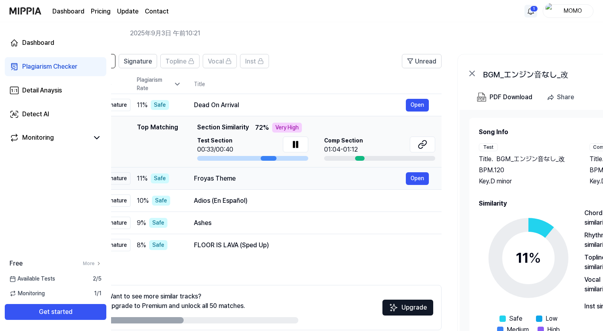
scroll to position [69, 0]
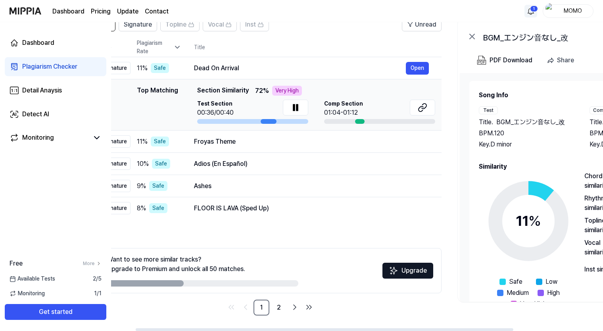
click at [301, 308] on ul "1 2" at bounding box center [270, 308] width 91 height 16
click at [293, 106] on icon at bounding box center [294, 107] width 2 height 6
click at [298, 306] on icon "Go to next page" at bounding box center [295, 307] width 10 height 10
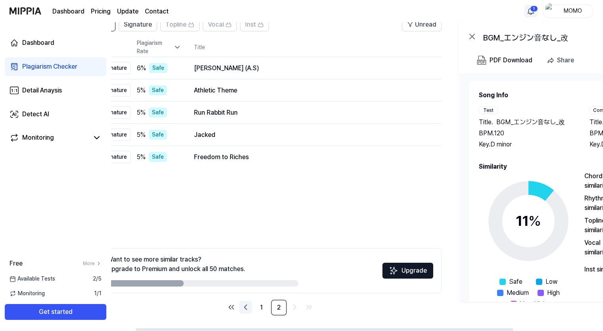
click at [241, 304] on icon "Go to previous page" at bounding box center [246, 307] width 10 height 10
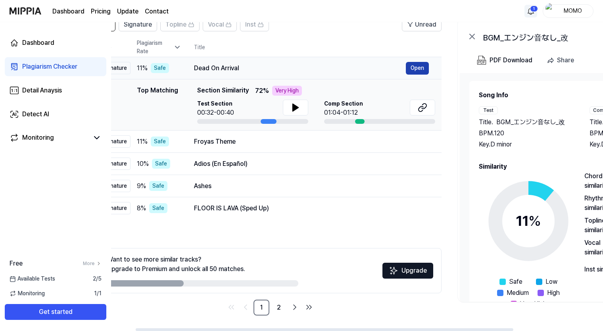
click at [412, 66] on button "Open" at bounding box center [417, 68] width 23 height 13
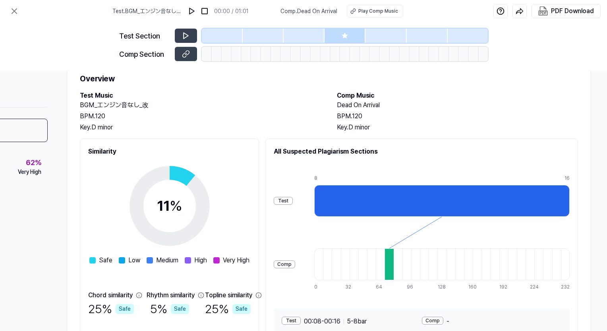
scroll to position [0, 86]
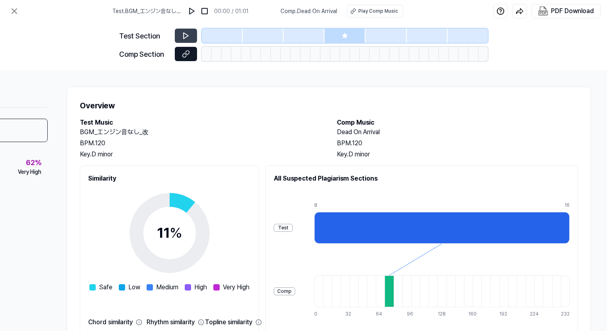
click at [178, 55] on button at bounding box center [186, 54] width 22 height 14
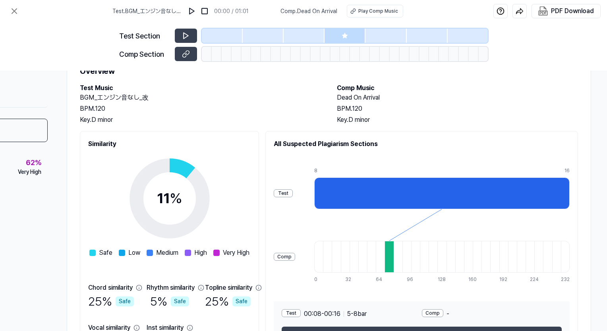
scroll to position [94, 86]
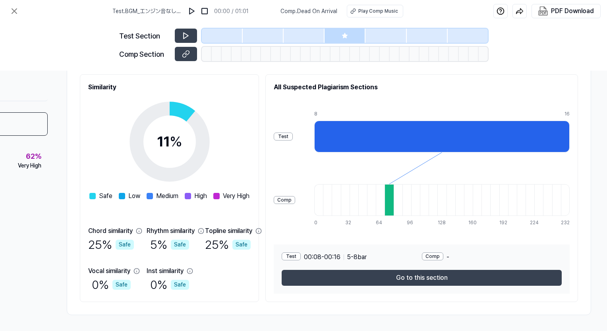
click at [453, 140] on div at bounding box center [441, 137] width 255 height 32
click at [453, 139] on div at bounding box center [441, 137] width 255 height 32
click at [486, 100] on div "All Suspected Plagiarism Sections Test Comp 8 16 0 8 16 24 32 40 48 56 64 72 80…" at bounding box center [421, 188] width 312 height 228
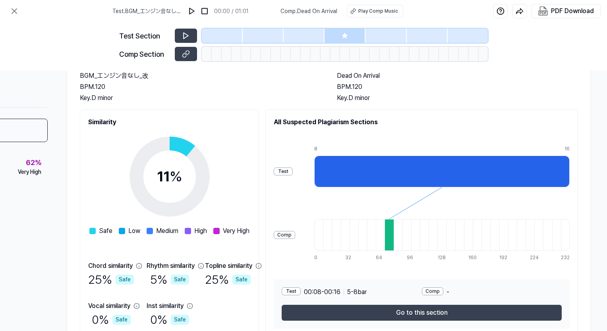
scroll to position [0, 86]
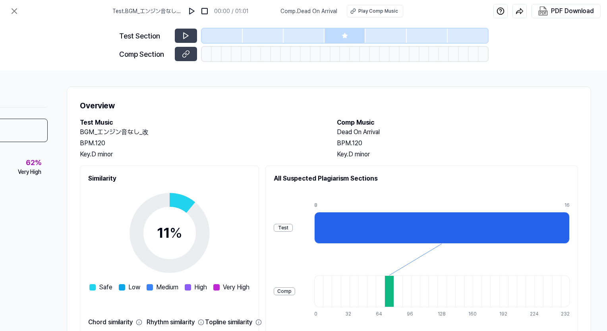
click at [344, 33] on icon at bounding box center [344, 36] width 6 height 6
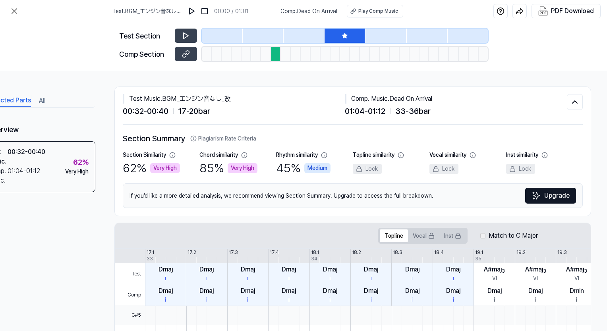
scroll to position [0, 2]
drag, startPoint x: 347, startPoint y: 328, endPoint x: 393, endPoint y: 324, distance: 45.8
click at [393, 325] on div at bounding box center [471, 334] width 656 height 19
click at [389, 325] on div at bounding box center [471, 334] width 656 height 19
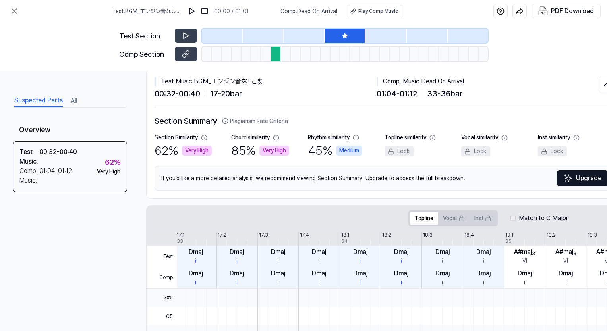
scroll to position [17, 0]
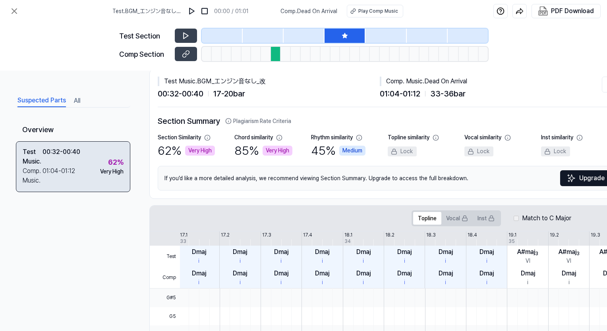
click at [93, 168] on div "Test Music . 00:32 - 00:40 Comp. Music . 01:04 - 01:12 62 % Very High" at bounding box center [73, 166] width 114 height 51
click at [112, 185] on div "Test Music . 00:32 - 00:40 Comp. Music . 01:04 - 01:12 62 % Very High" at bounding box center [73, 166] width 114 height 51
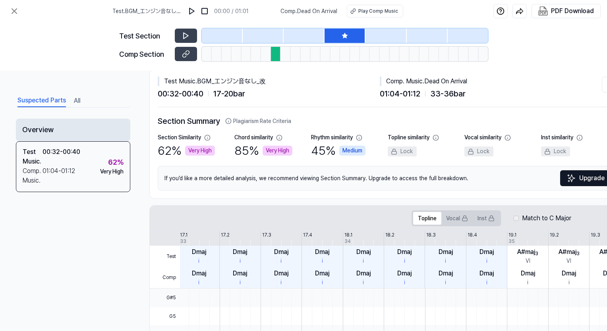
drag, startPoint x: 112, startPoint y: 185, endPoint x: 110, endPoint y: 129, distance: 55.6
click at [112, 117] on div "Overview Test Music . 00:32 - 00:40 Comp. Music . 01:04 - 01:12 62 % Very High" at bounding box center [73, 200] width 114 height 178
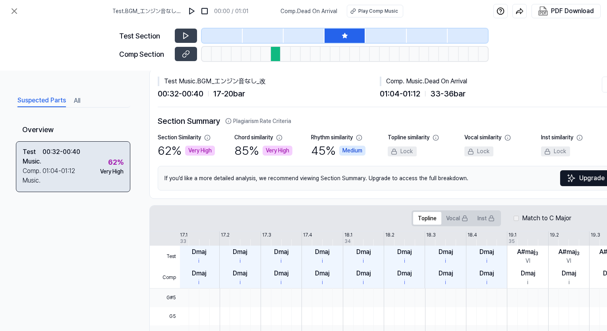
click at [102, 160] on div "62 % Very High" at bounding box center [111, 166] width 23 height 19
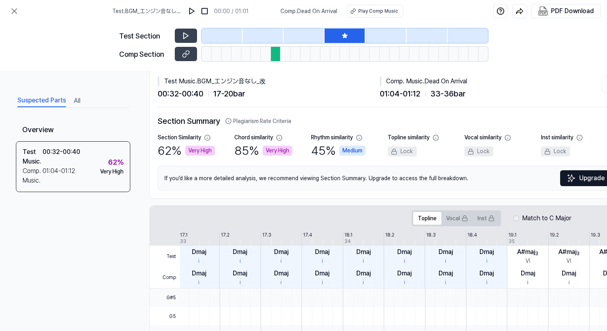
click at [71, 99] on div "Suspected Parts All" at bounding box center [73, 100] width 114 height 15
click at [72, 102] on div "Suspected Parts All" at bounding box center [73, 100] width 114 height 15
click at [76, 102] on button "All" at bounding box center [77, 100] width 6 height 13
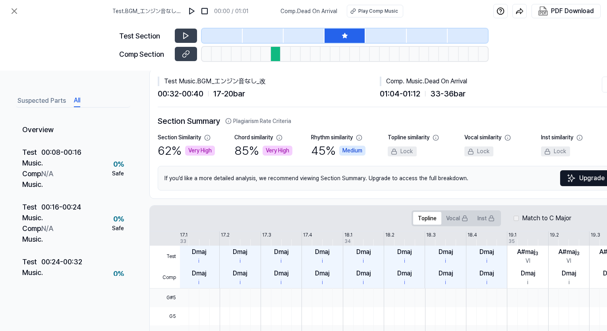
click at [43, 104] on button "Suspected Parts" at bounding box center [41, 100] width 48 height 13
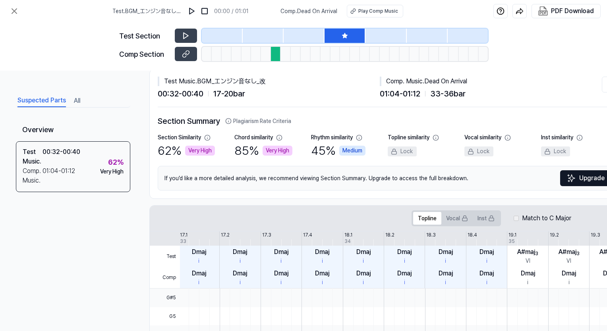
click at [80, 105] on button "All" at bounding box center [77, 100] width 6 height 13
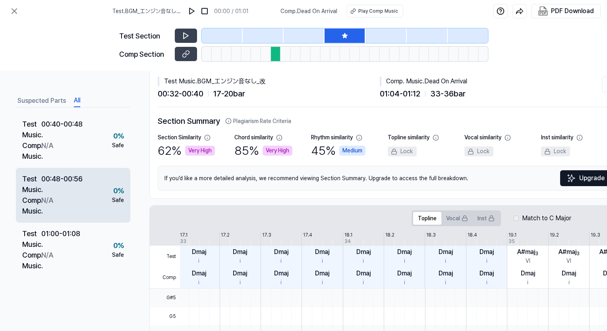
scroll to position [252, 0]
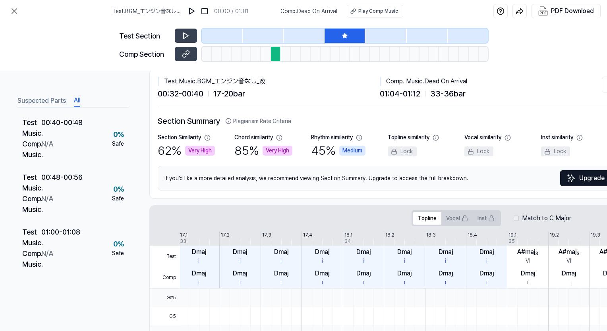
click at [57, 95] on button "Suspected Parts" at bounding box center [41, 100] width 48 height 13
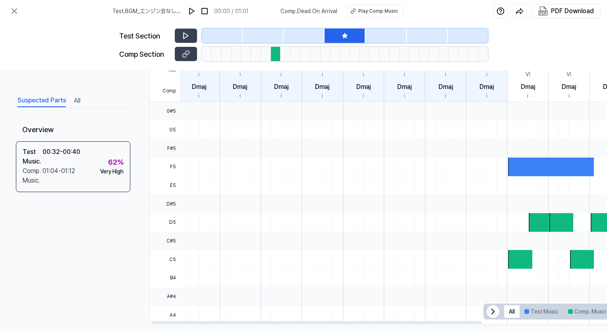
scroll to position [216, 0]
